Goal: Check status: Check status

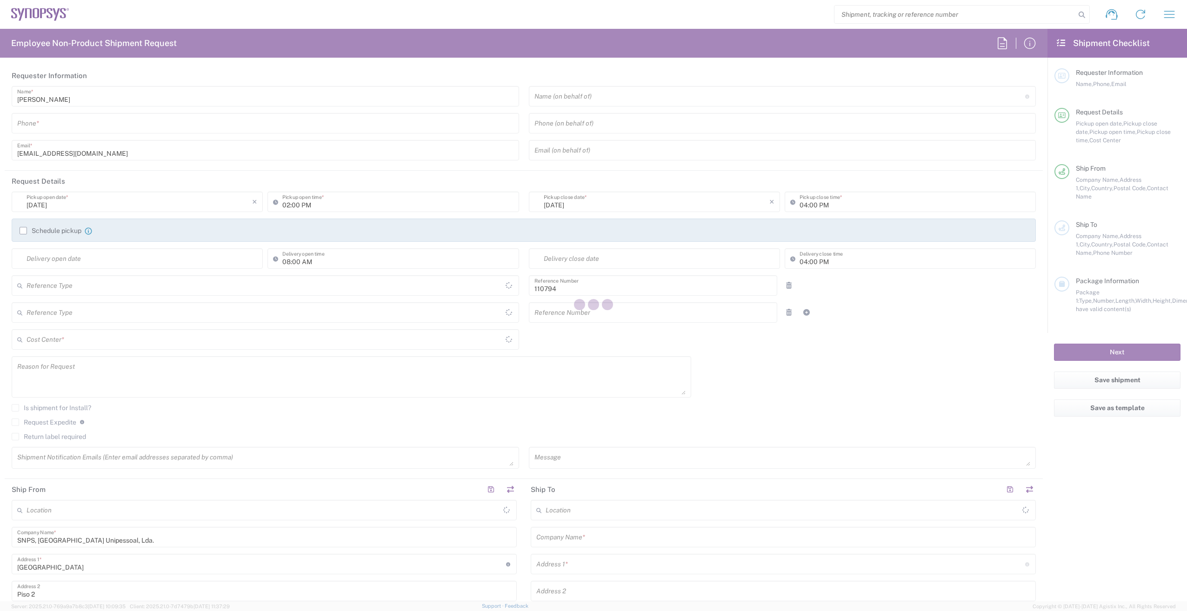
type input "Department"
type input "PT90, Chipidea, HR 110794"
type input "[GEOGRAPHIC_DATA]"
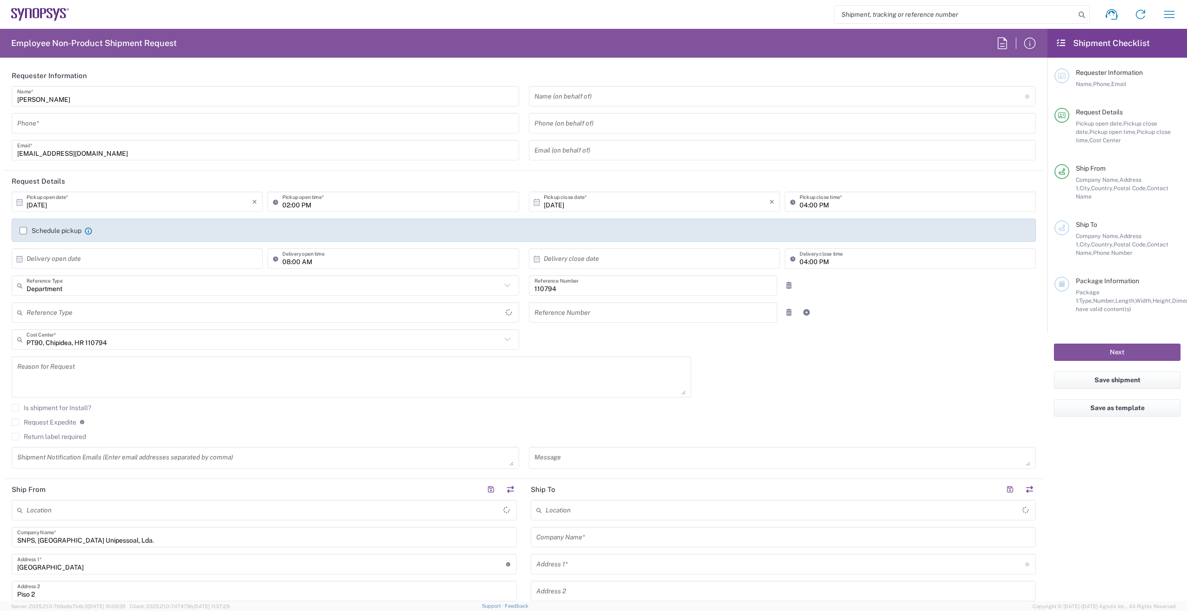
type input "Delivered at Place"
type input "[GEOGRAPHIC_DATA]"
type input "Lisbon PT01"
click at [33, 16] on icon at bounding box center [36, 13] width 7 height 10
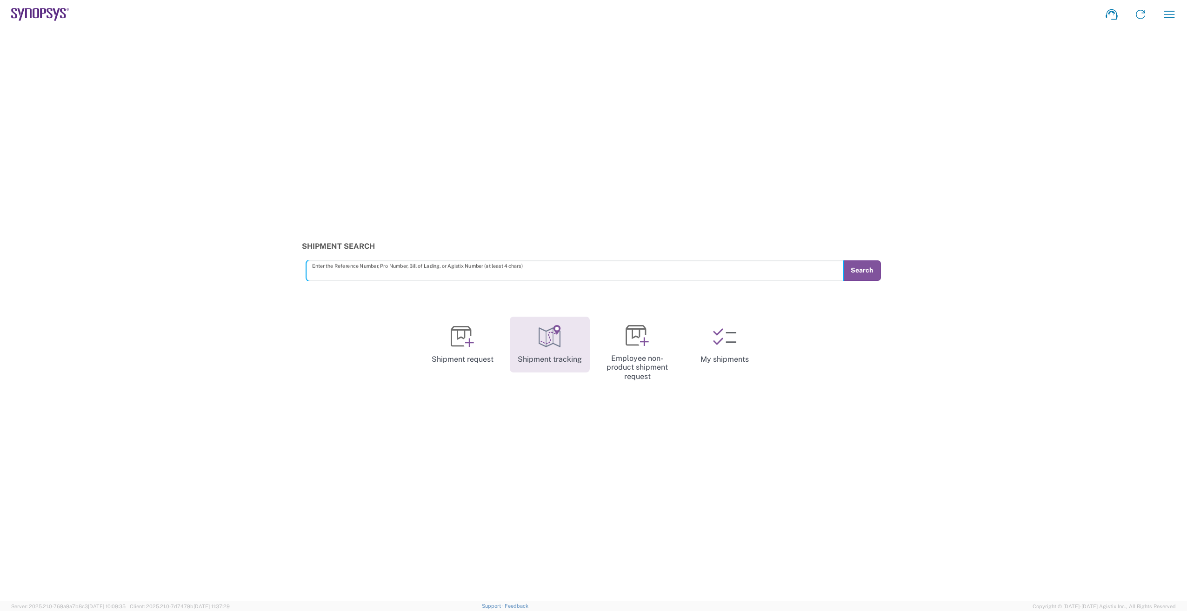
click at [555, 351] on link "Shipment tracking" at bounding box center [550, 345] width 80 height 56
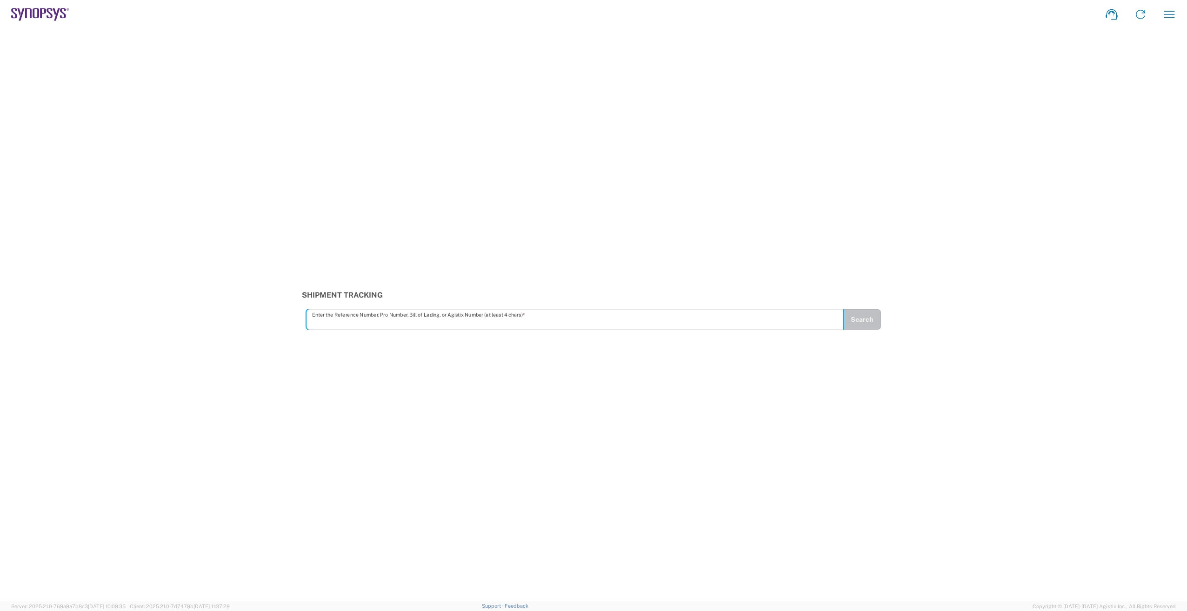
click at [344, 327] on input "text" at bounding box center [575, 320] width 526 height 16
paste input "394068254060"
type input "394068254060"
click at [865, 315] on button "Search" at bounding box center [862, 319] width 38 height 20
